Goal: Navigation & Orientation: Understand site structure

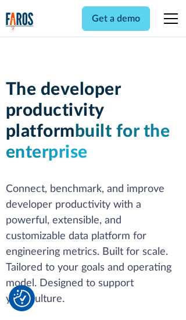
scroll to position [176, 0]
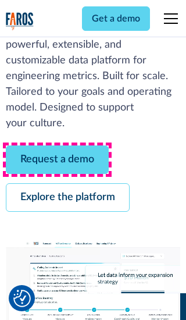
click at [57, 160] on link "Request a demo" at bounding box center [57, 160] width 103 height 29
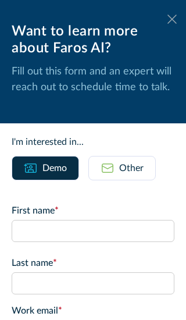
click at [172, 19] on icon at bounding box center [172, 19] width 9 height 9
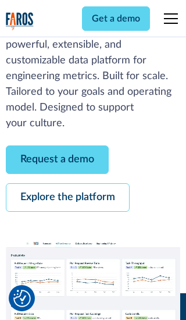
scroll to position [214, 0]
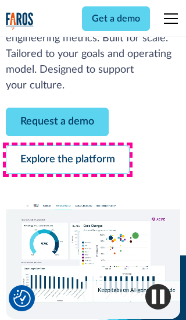
click at [68, 160] on link "Explore the platform" at bounding box center [68, 160] width 124 height 29
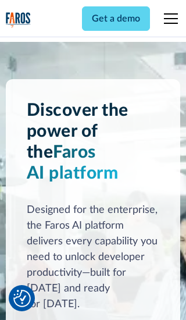
scroll to position [8753, 0]
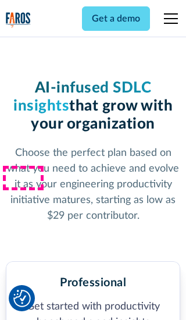
scroll to position [1810, 0]
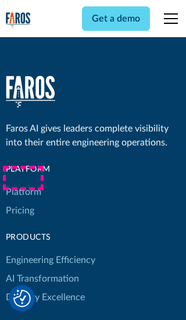
click at [23, 183] on link "Platform" at bounding box center [24, 192] width 36 height 19
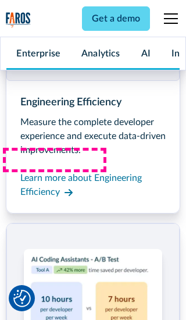
scroll to position [9127, 0]
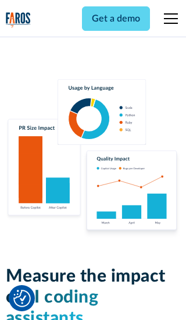
scroll to position [7201, 0]
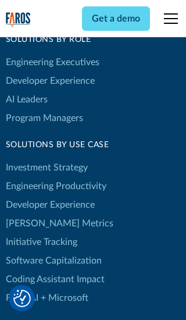
click at [35, 214] on link "[PERSON_NAME] Metrics" at bounding box center [60, 223] width 108 height 19
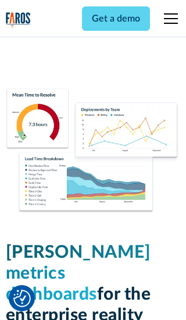
scroll to position [5104, 0]
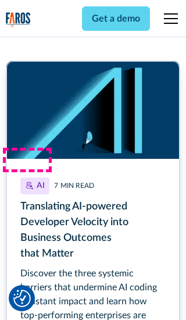
scroll to position [5268, 0]
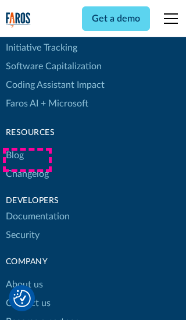
click at [27, 165] on link "Changelog" at bounding box center [27, 174] width 43 height 19
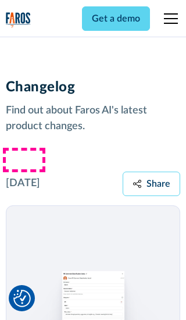
scroll to position [14073, 0]
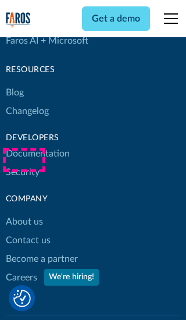
click at [24, 213] on link "About us" at bounding box center [24, 222] width 37 height 19
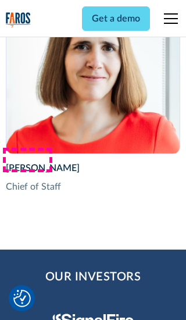
scroll to position [4021, 0]
